Goal: Task Accomplishment & Management: Use online tool/utility

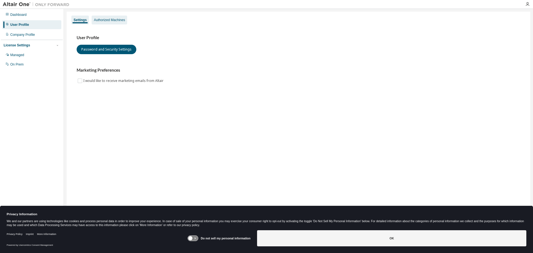
click at [102, 19] on div "Authorized Machines" at bounding box center [109, 20] width 31 height 4
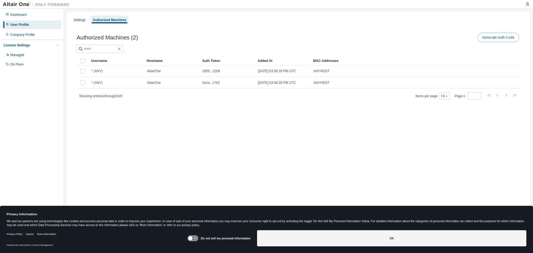
click at [492, 38] on button "Generate Auth Code" at bounding box center [498, 37] width 42 height 9
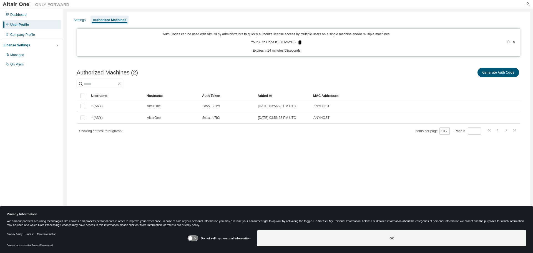
click at [299, 43] on icon at bounding box center [299, 43] width 3 height 4
